Goal: Navigation & Orientation: Find specific page/section

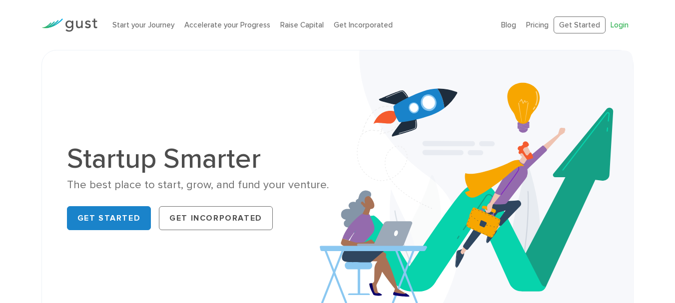
click at [619, 25] on link "Login" at bounding box center [620, 24] width 18 height 9
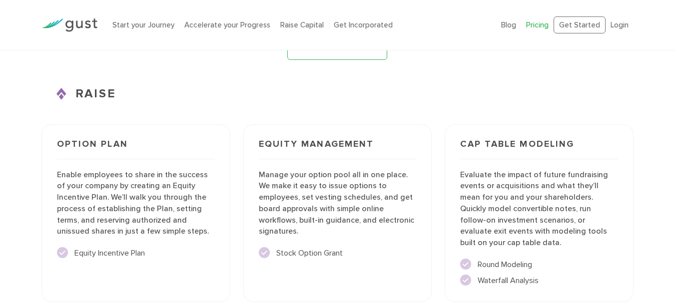
scroll to position [1599, 0]
